Goal: Task Accomplishment & Management: Complete application form

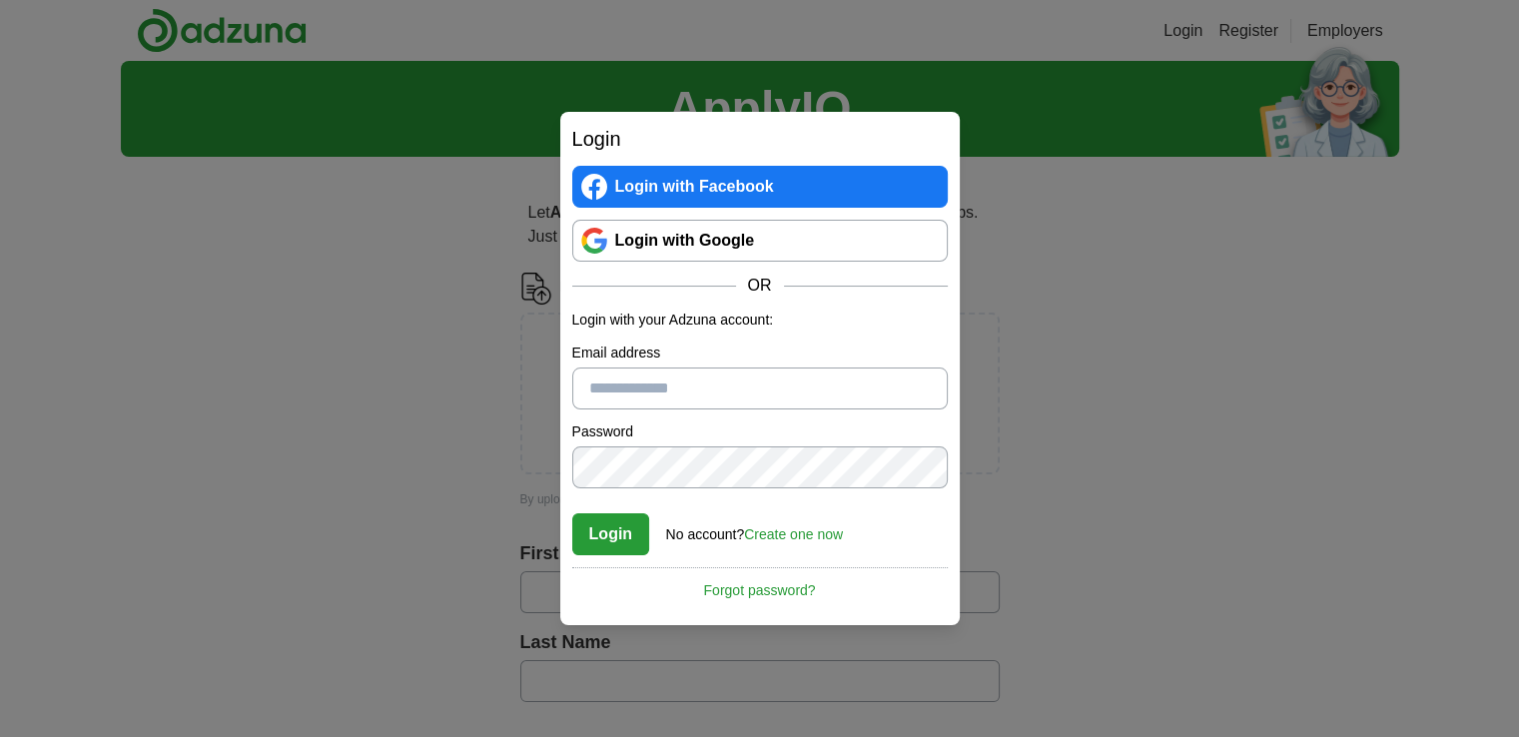
click at [644, 386] on input "Email address" at bounding box center [759, 388] width 375 height 42
type input "**********"
click at [601, 532] on button "Login" at bounding box center [611, 534] width 78 height 42
click at [792, 534] on link "Create one now" at bounding box center [793, 534] width 99 height 16
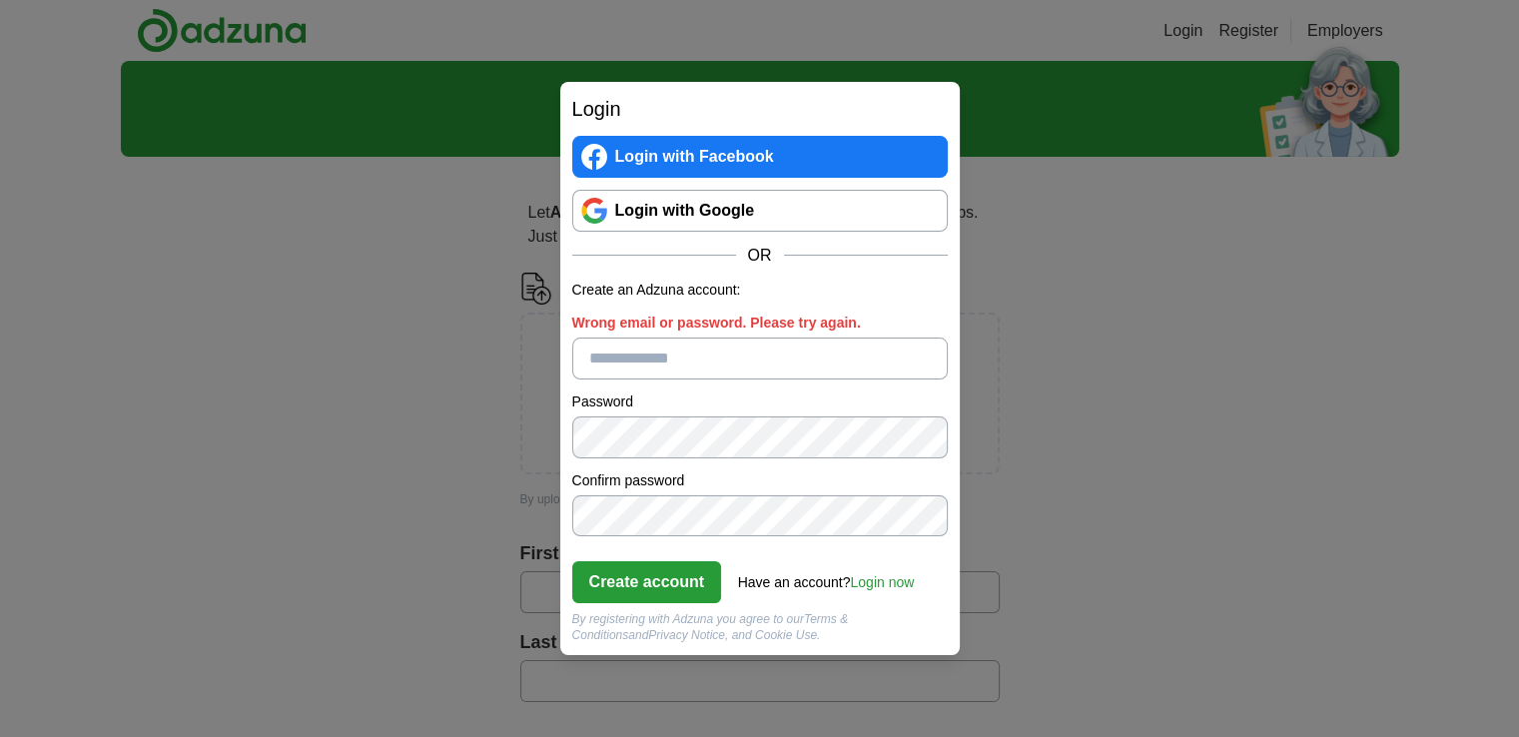
click at [698, 593] on button "Create account" at bounding box center [647, 582] width 150 height 42
click at [640, 360] on input "Please enter a valid email address:" at bounding box center [759, 359] width 375 height 42
type input "**********"
click at [635, 584] on button "Create account" at bounding box center [647, 582] width 150 height 42
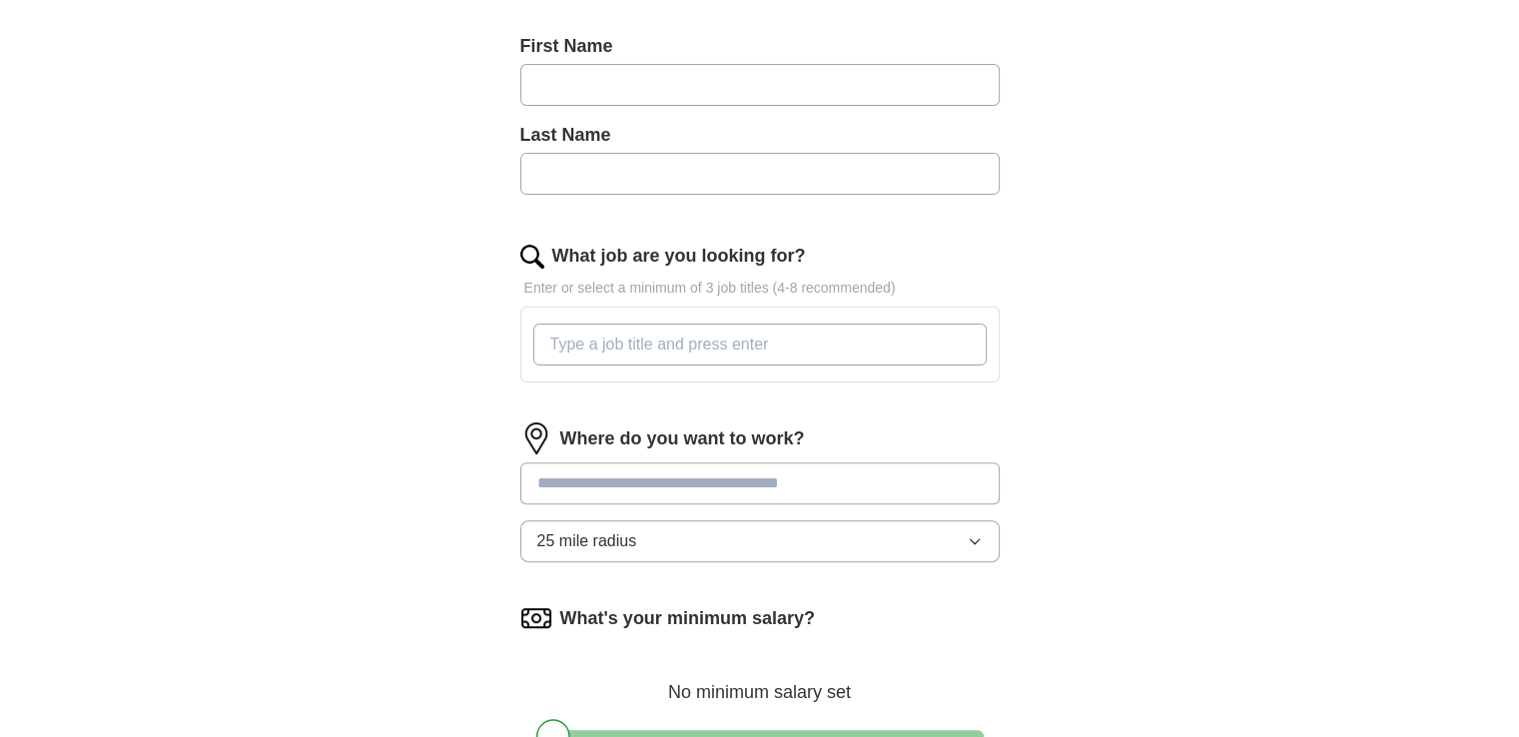
scroll to position [519, 0]
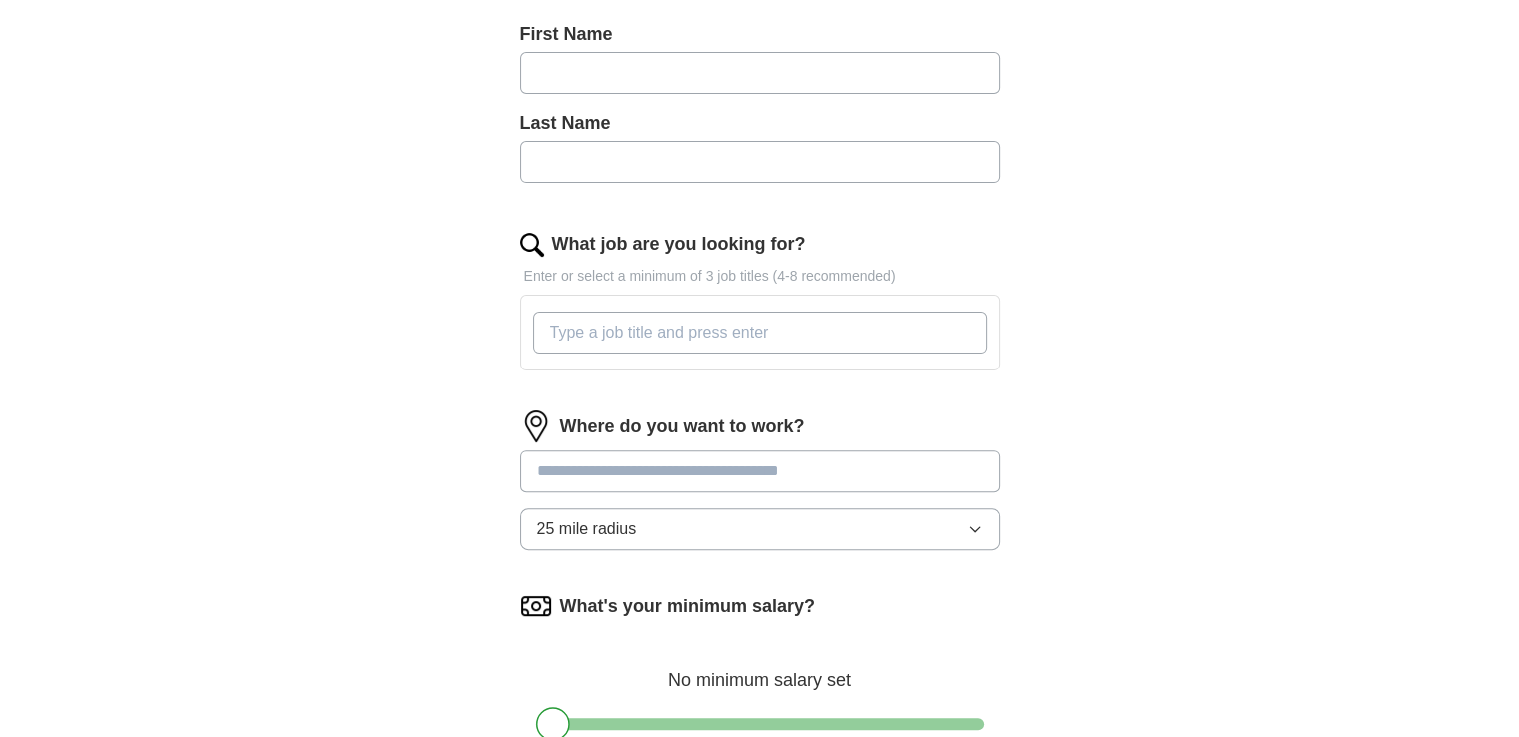
click at [639, 340] on input "What job are you looking for?" at bounding box center [759, 333] width 453 height 42
type input "Associate Professor"
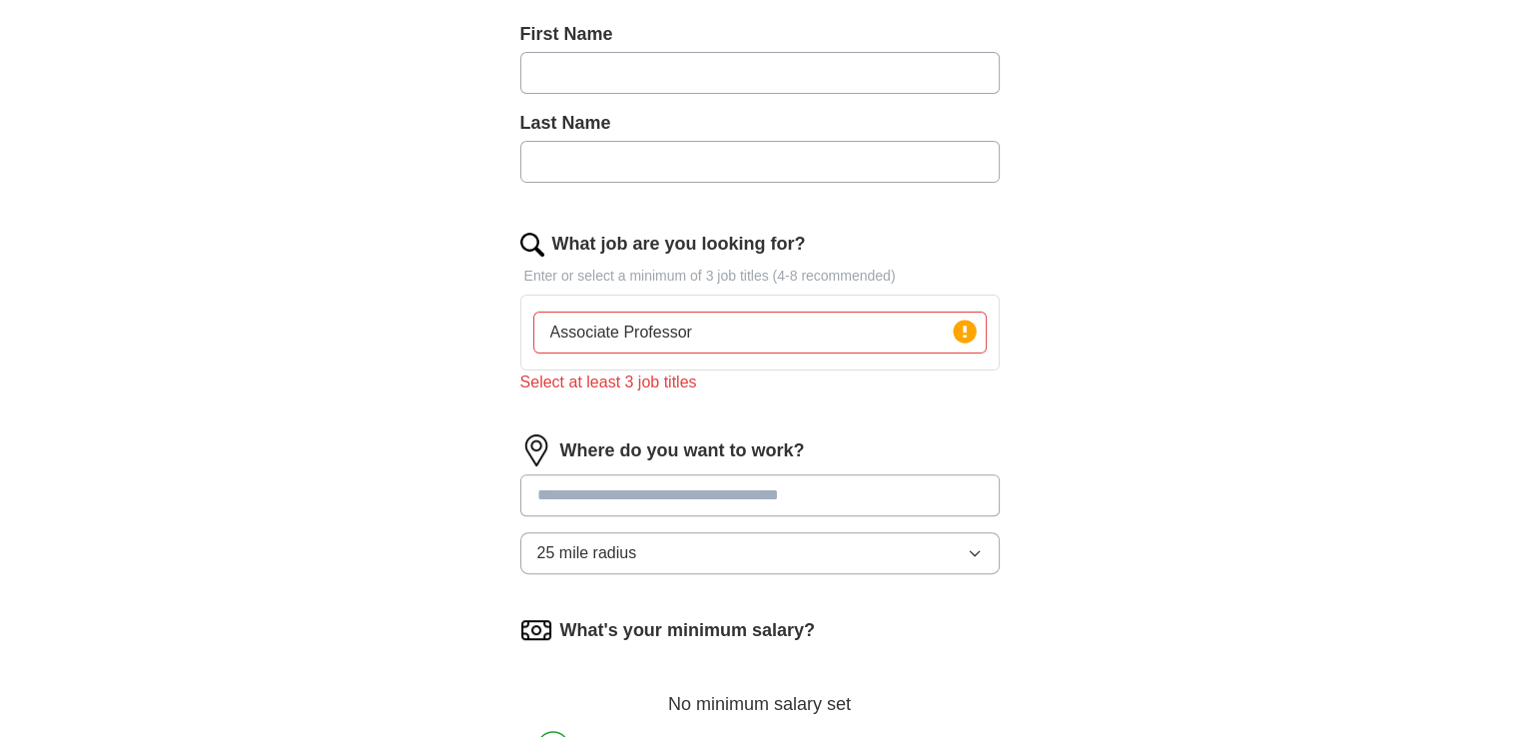
click at [1226, 379] on div "ApplyIQ Let ApplyIQ do the hard work of searching and applying for jobs. Just t…" at bounding box center [760, 234] width 1278 height 1385
click at [707, 333] on input "Associate Professor" at bounding box center [759, 333] width 453 height 42
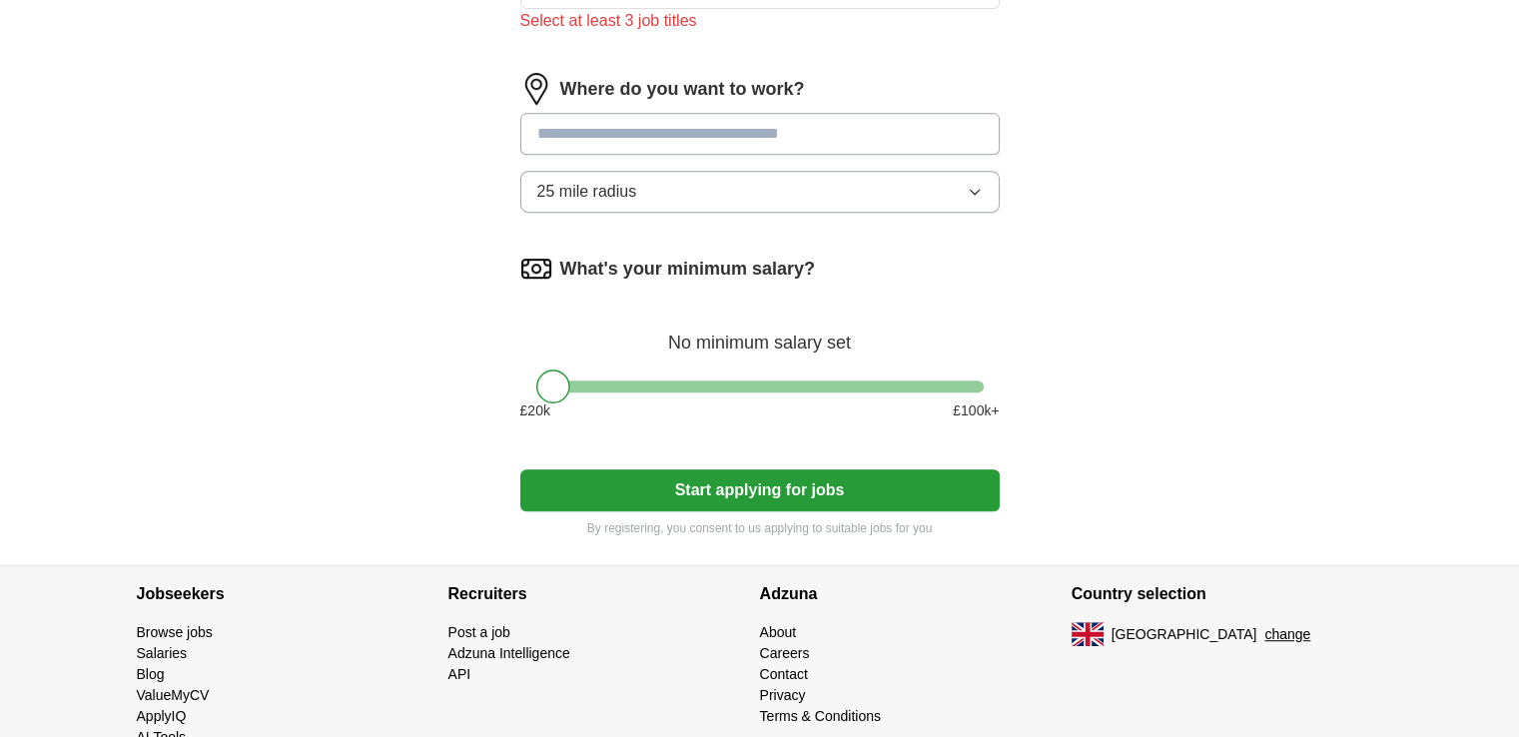
scroll to position [894, 0]
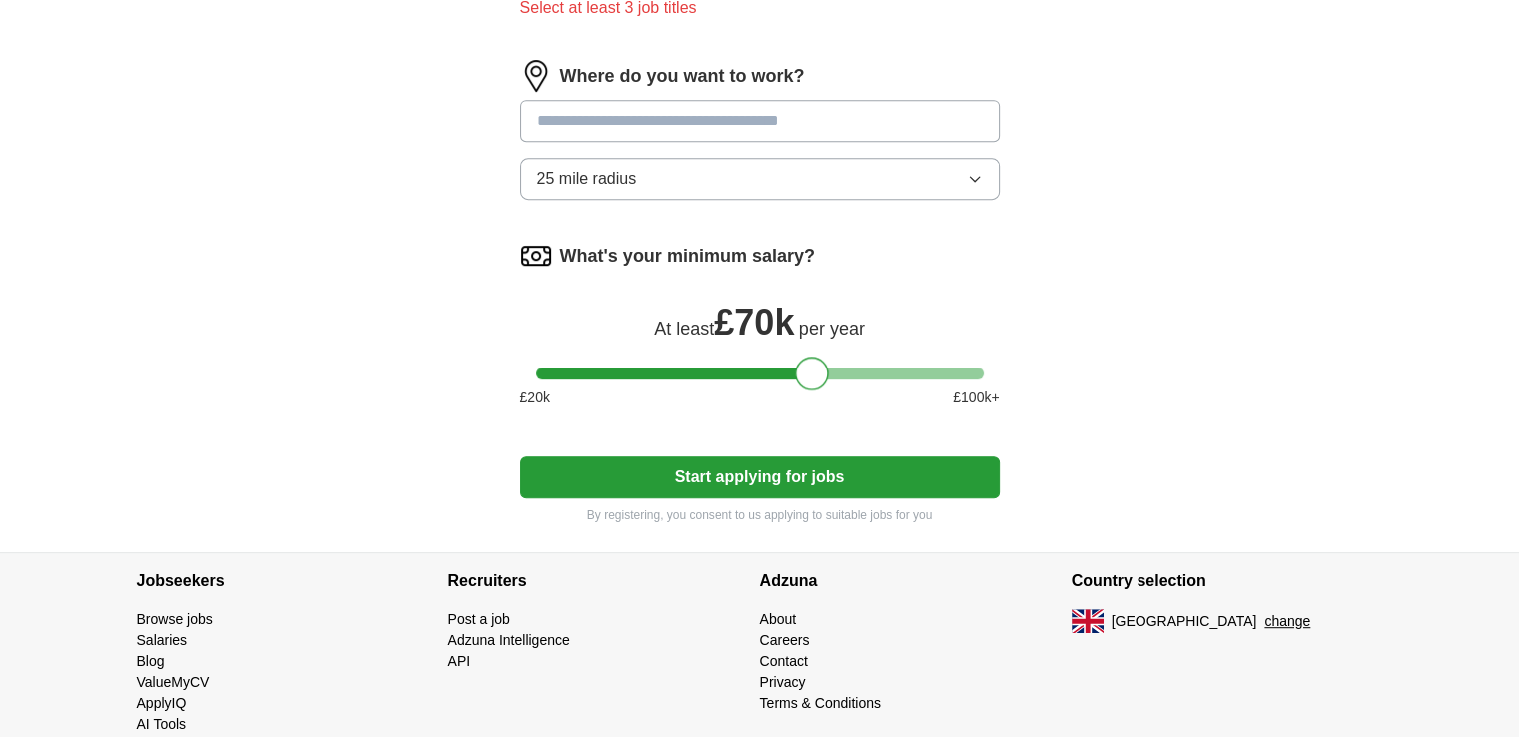
drag, startPoint x: 555, startPoint y: 374, endPoint x: 814, endPoint y: 370, distance: 258.7
click at [814, 370] on div at bounding box center [812, 373] width 34 height 34
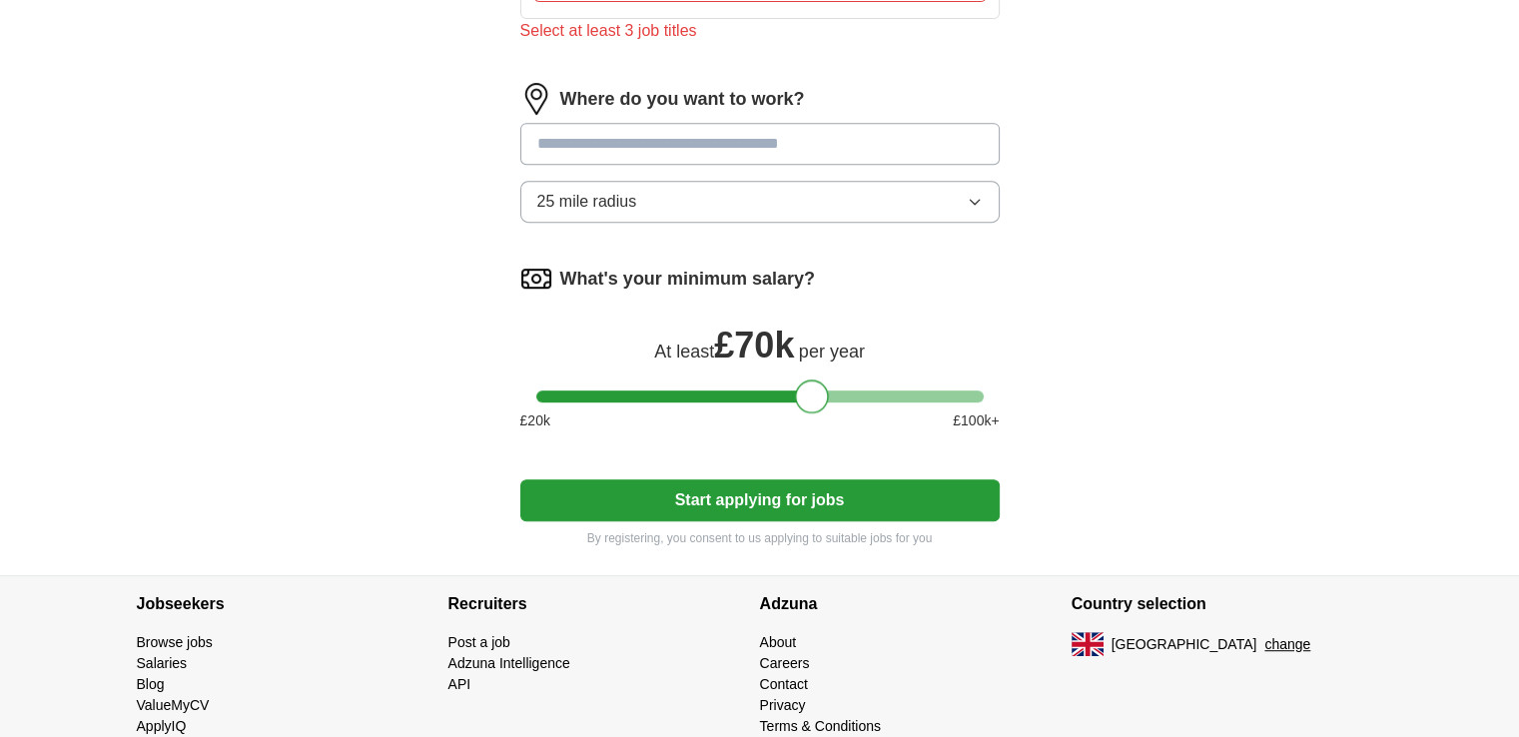
scroll to position [869, 0]
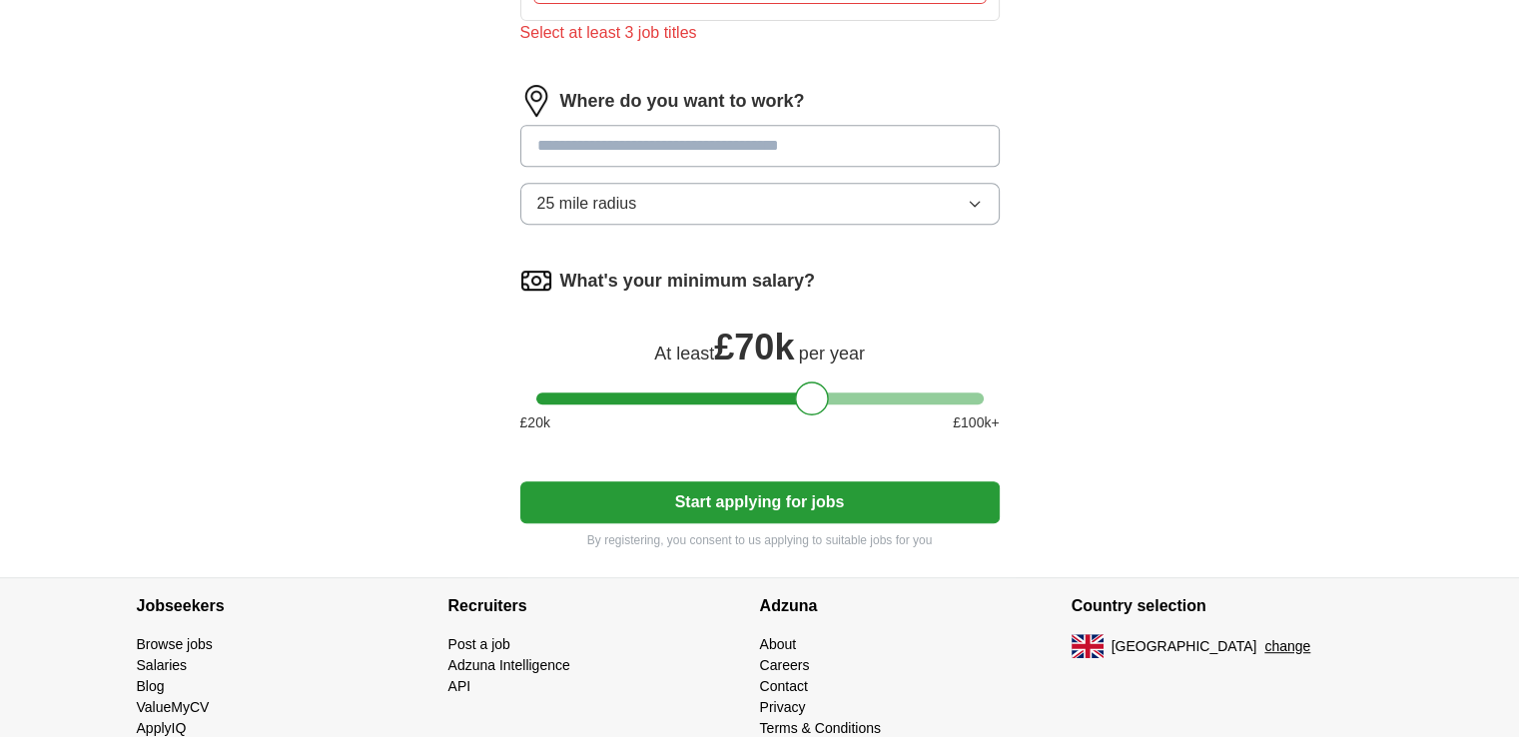
click at [622, 137] on input at bounding box center [759, 146] width 479 height 42
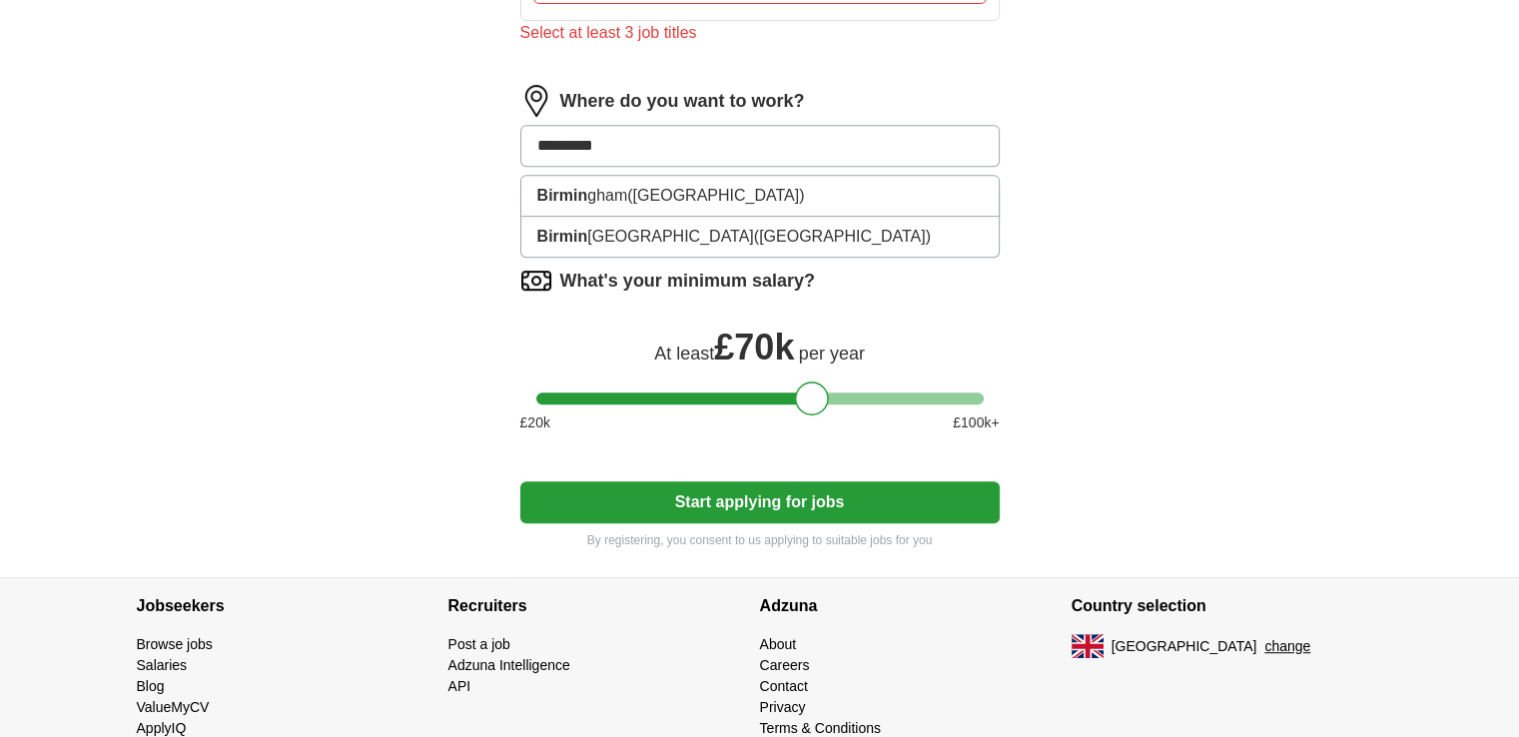
type input "**********"
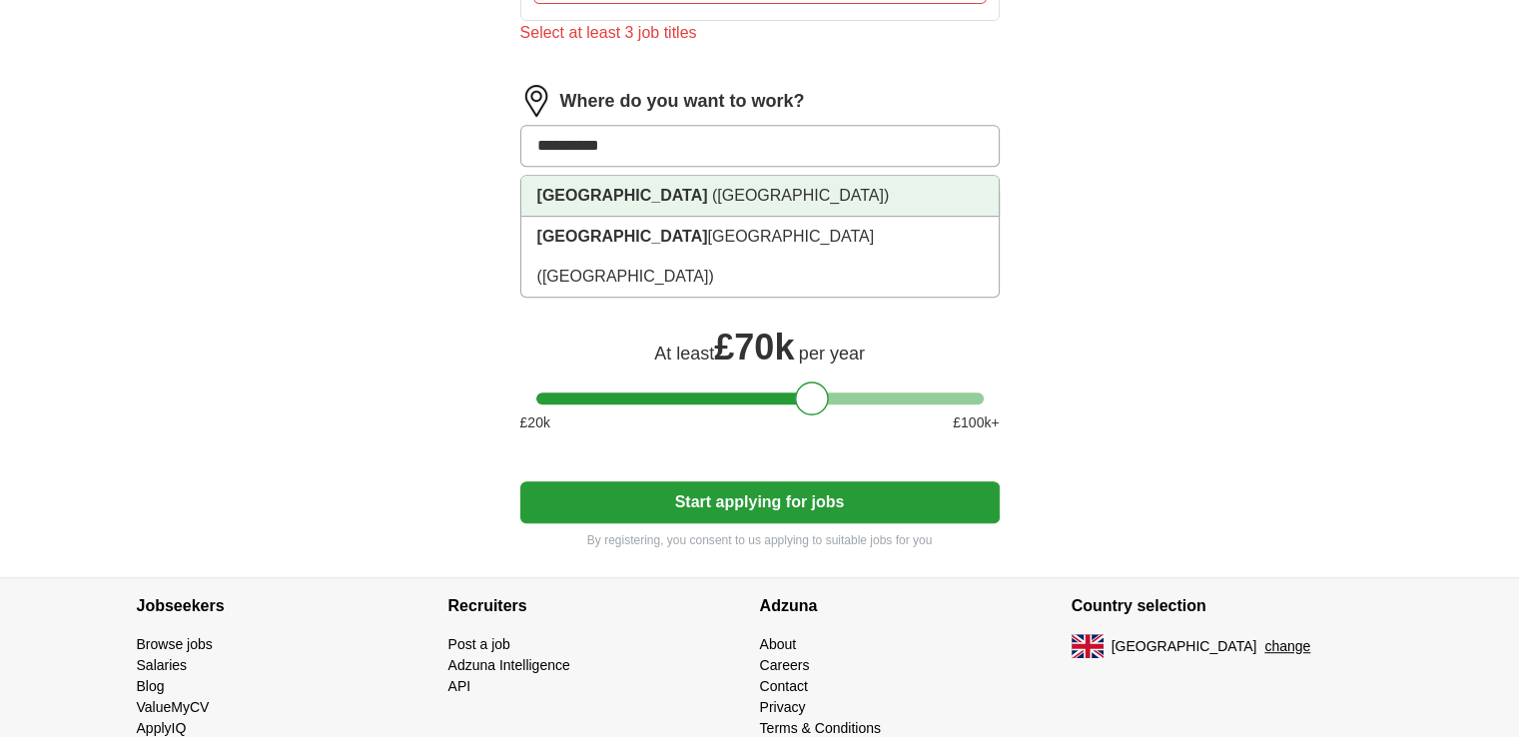
click at [659, 205] on li "[GEOGRAPHIC_DATA] ([GEOGRAPHIC_DATA])" at bounding box center [759, 196] width 477 height 41
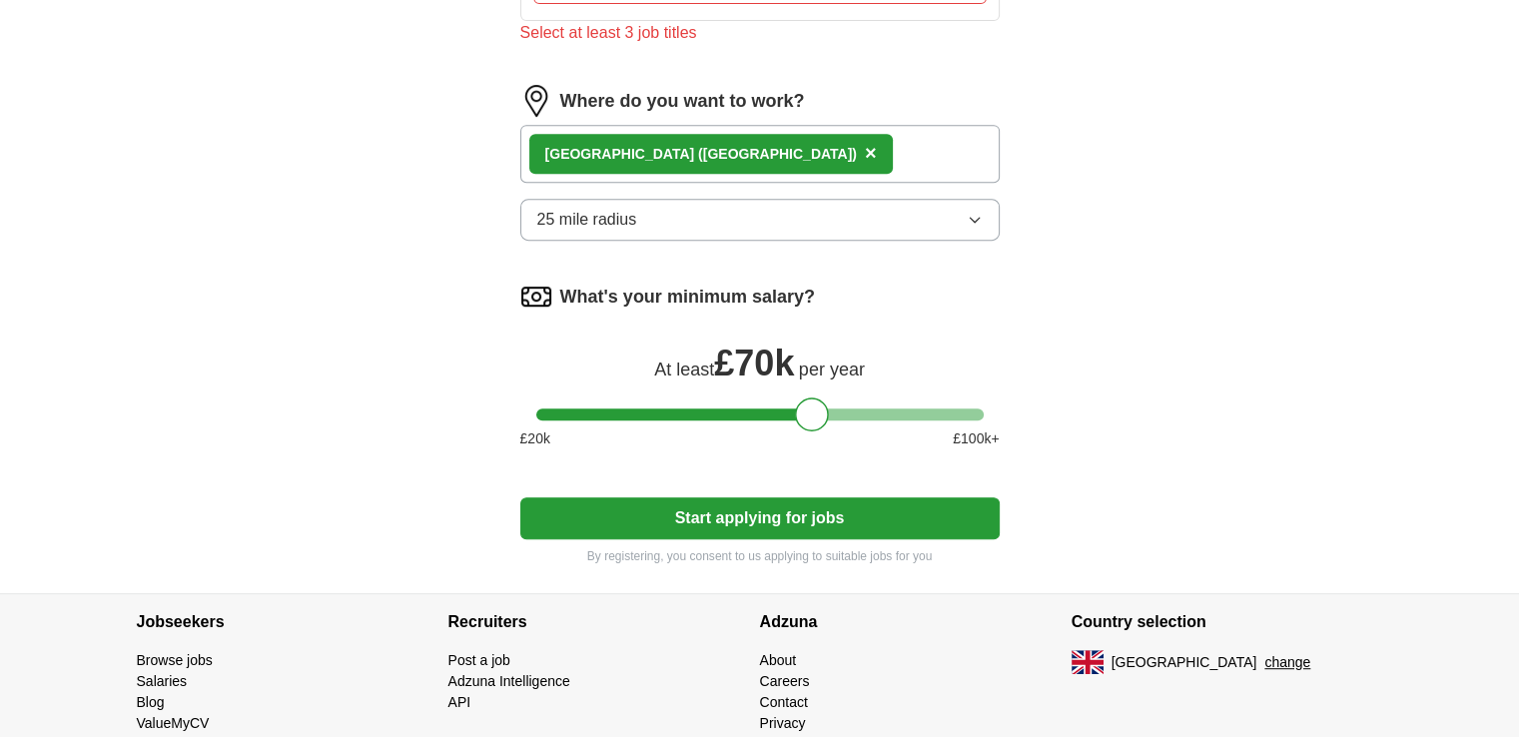
click at [975, 218] on icon "button" at bounding box center [974, 220] width 9 height 5
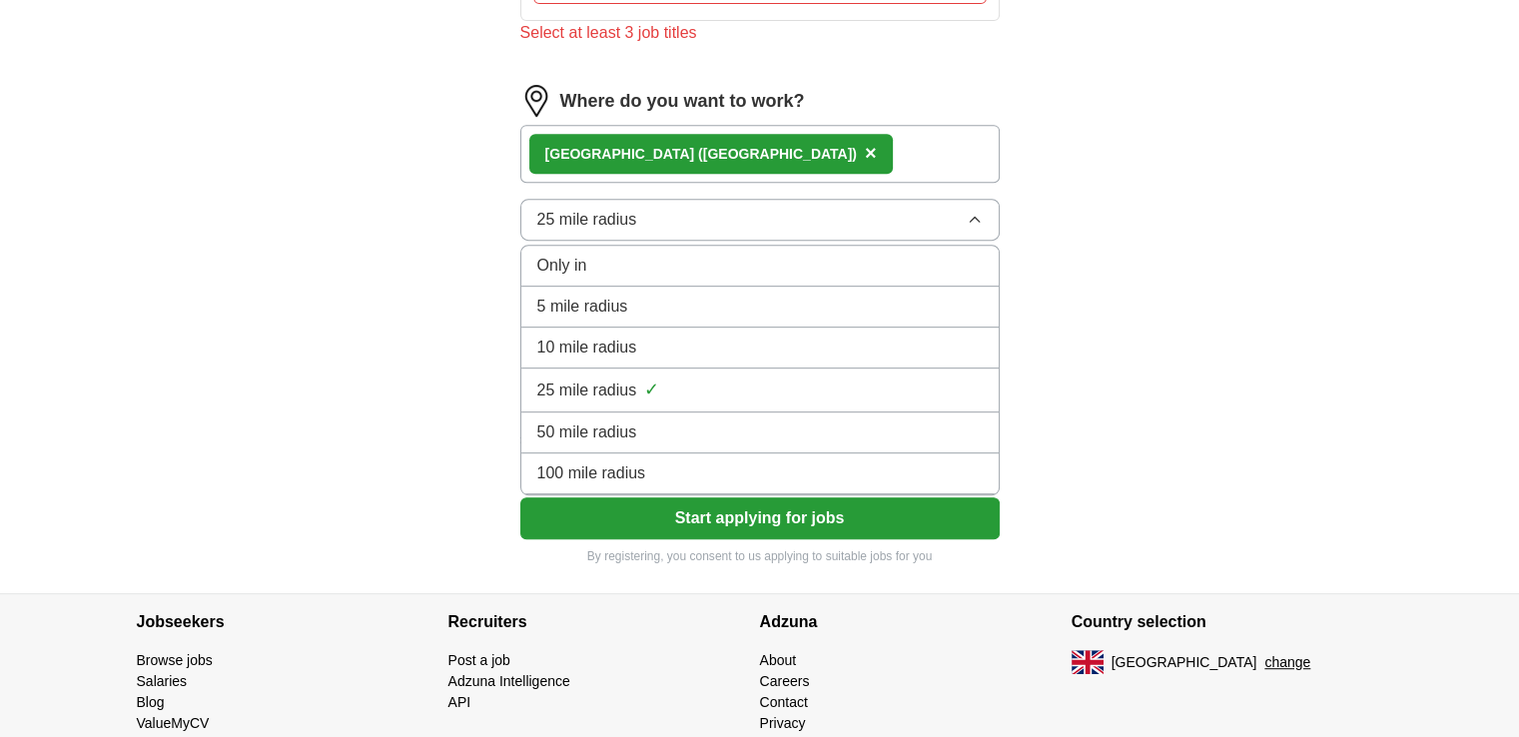
click at [593, 425] on span "50 mile radius" at bounding box center [587, 432] width 100 height 24
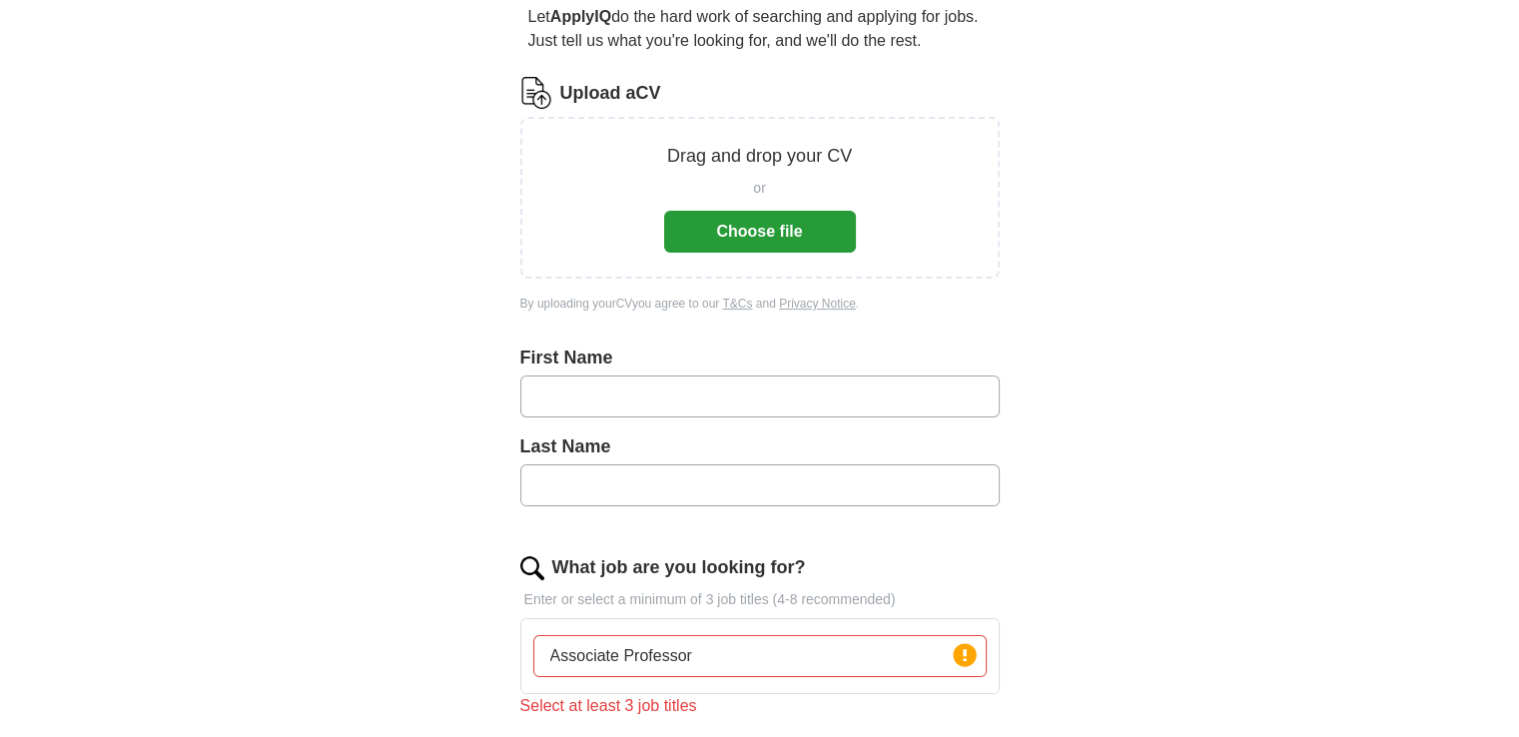
scroll to position [0, 0]
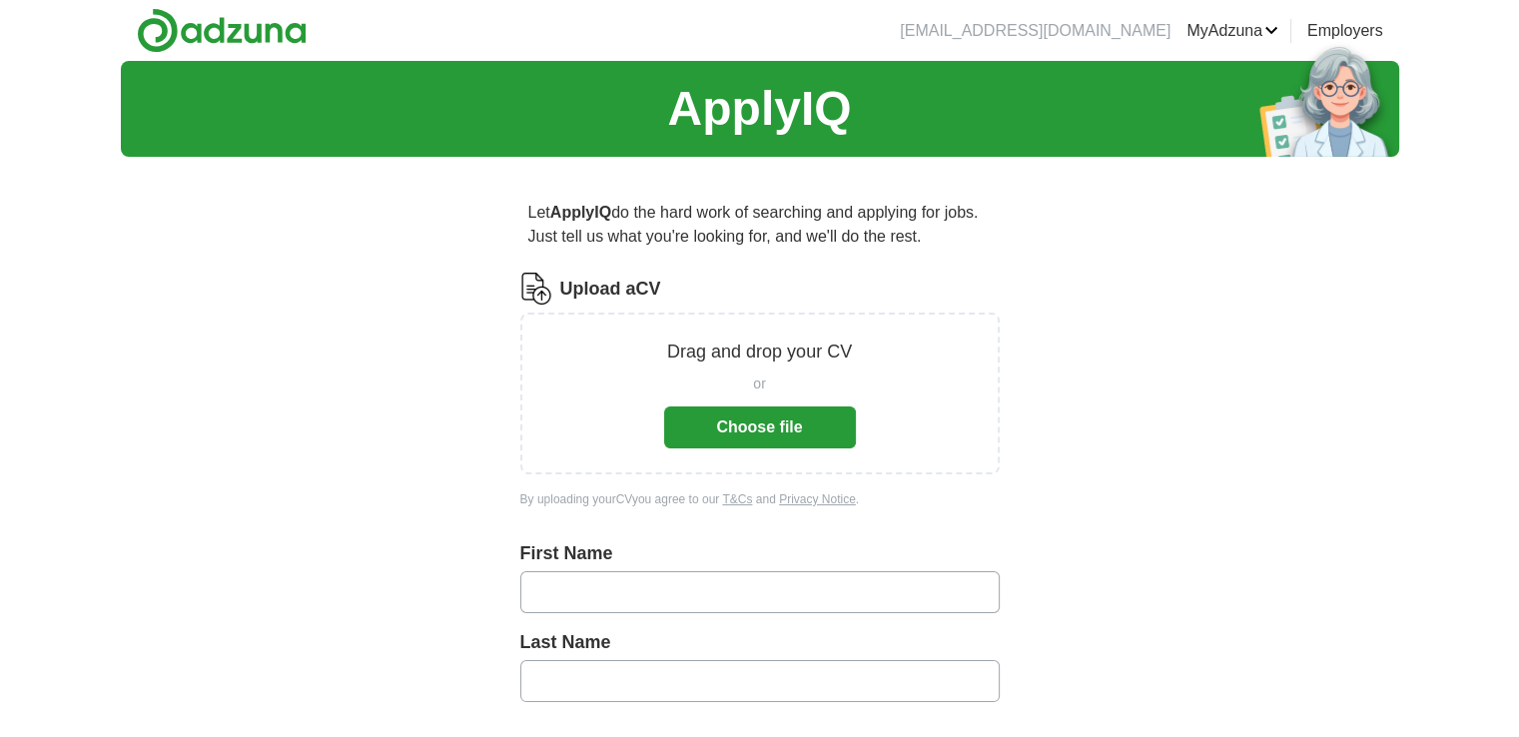
click at [1338, 33] on link "Employers" at bounding box center [1345, 31] width 76 height 24
click at [0, 0] on link "Posted jobs" at bounding box center [0, 0] width 0 height 0
